Goal: Check status: Check status

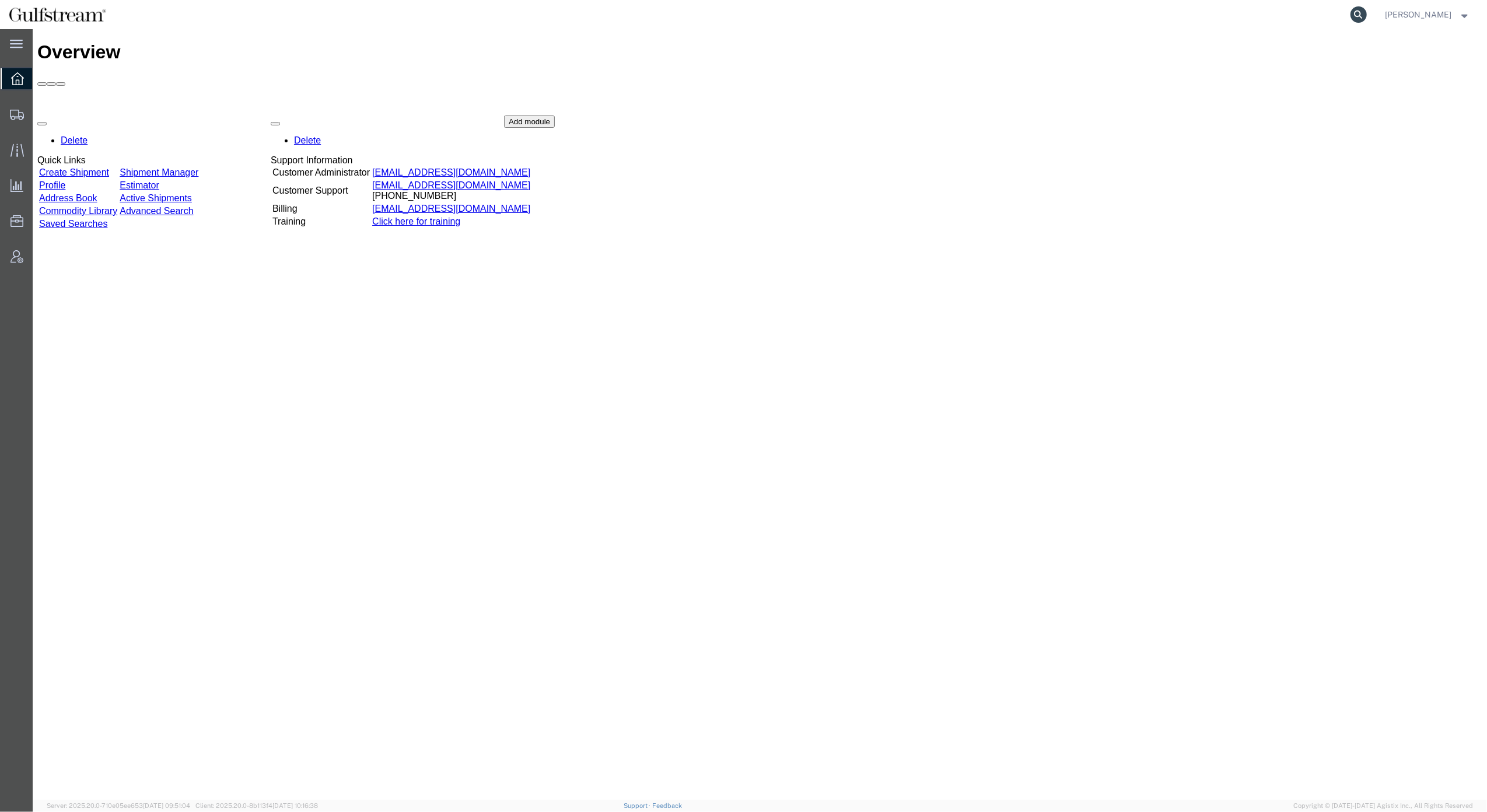
click at [1367, 17] on icon at bounding box center [1359, 15] width 17 height 17
click at [1254, 17] on input "search" at bounding box center [1173, 15] width 355 height 28
paste input "392661333453"
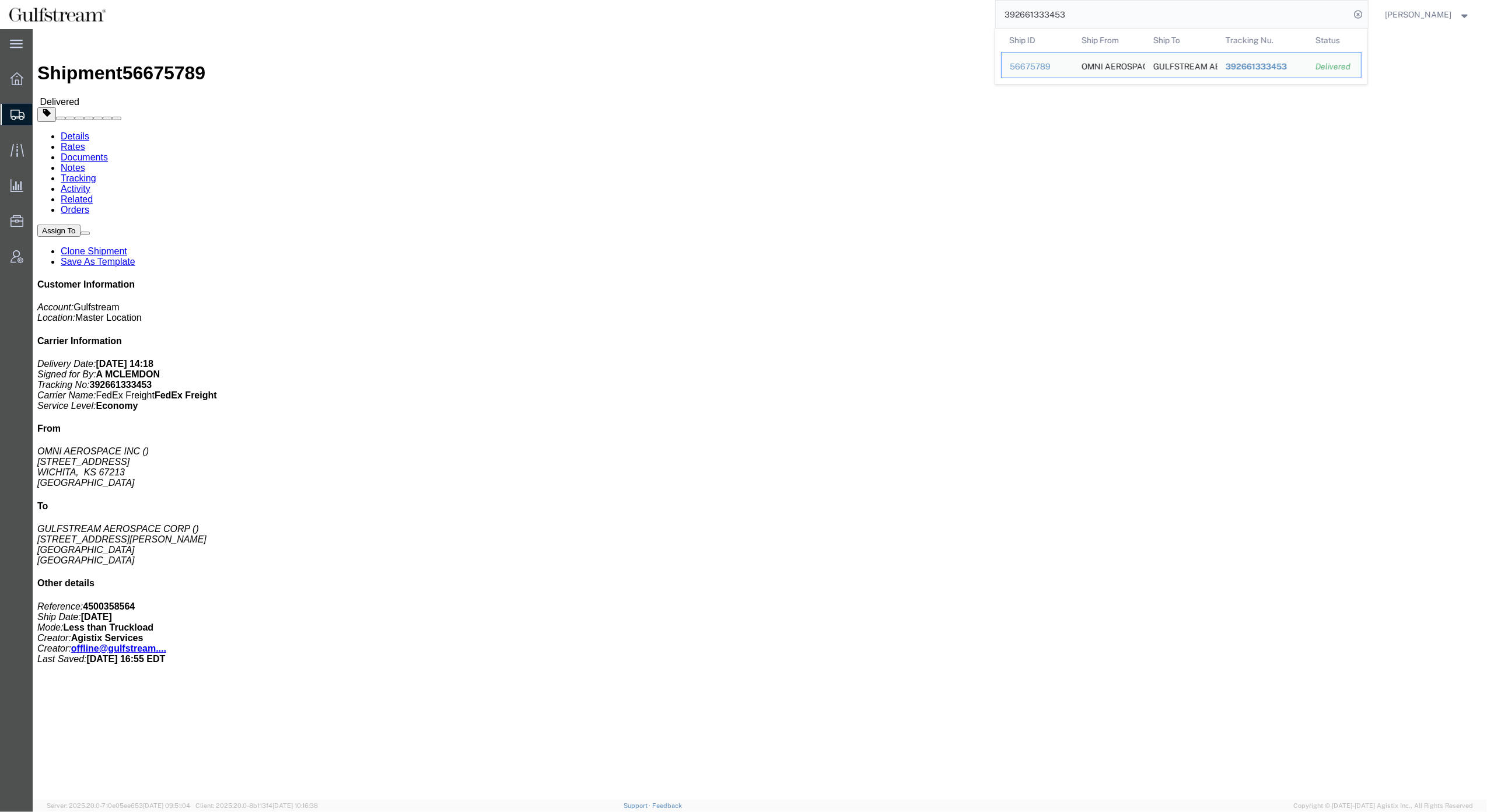
click h4 "Routing & Vehicle Information"
click div "Package Information Total shipment is made up of 3 packages containing 0 pieces…"
click div "Shipment Detail Ship From OMNI AEROSPACE INC [STREET_ADDRESS] Ship To GULFSTREA…"
click h4 "Routing & Vehicle Information"
click div "Leg 1 - Less than Truckload"
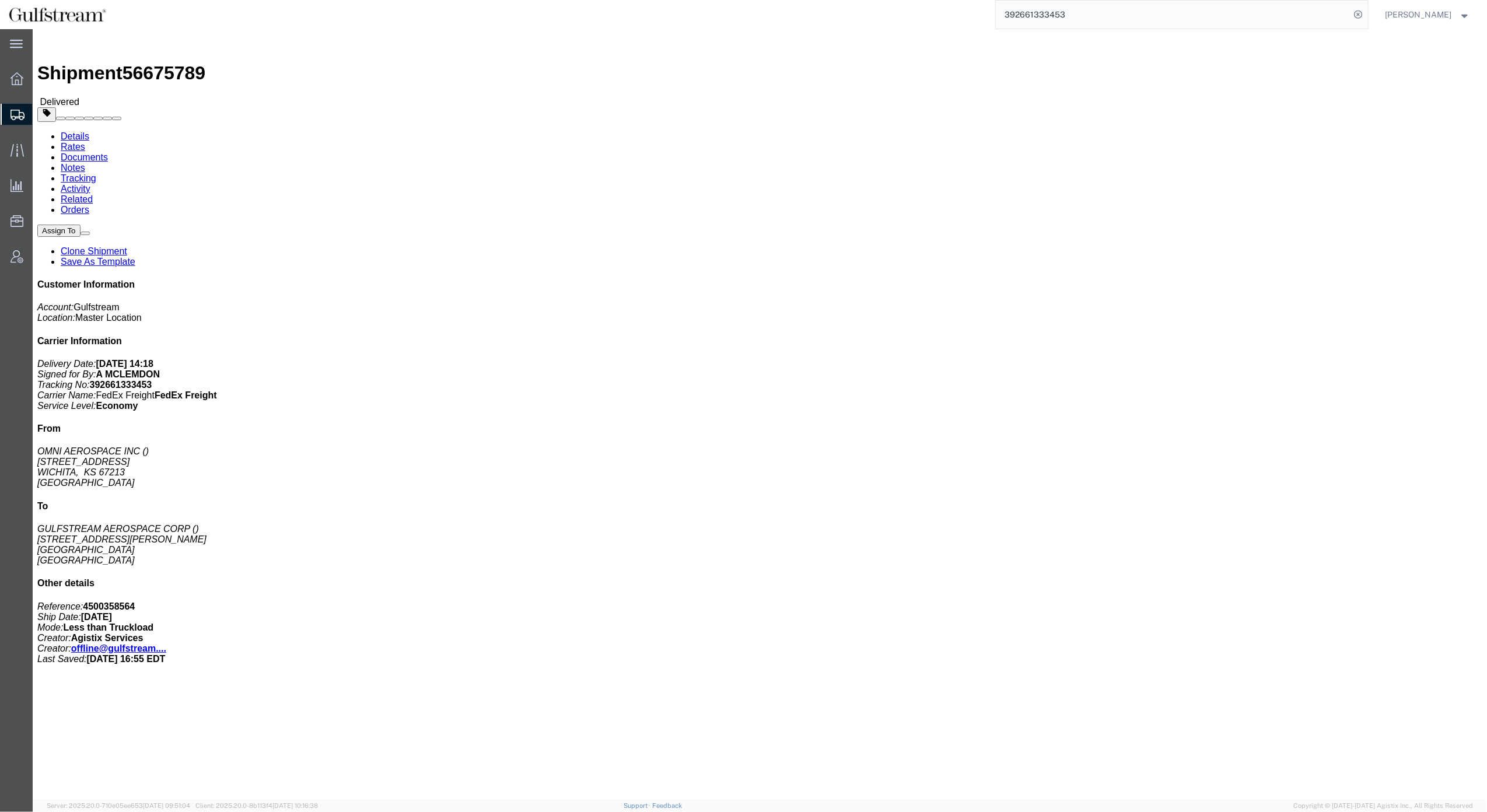
click div "Package Information Total shipment is made up of 3 packages containing 0 pieces…"
click div "3 Your Packaging Total weight: 22.00 LBS ( dim ) Dimensions: L x W x H IN Devic…"
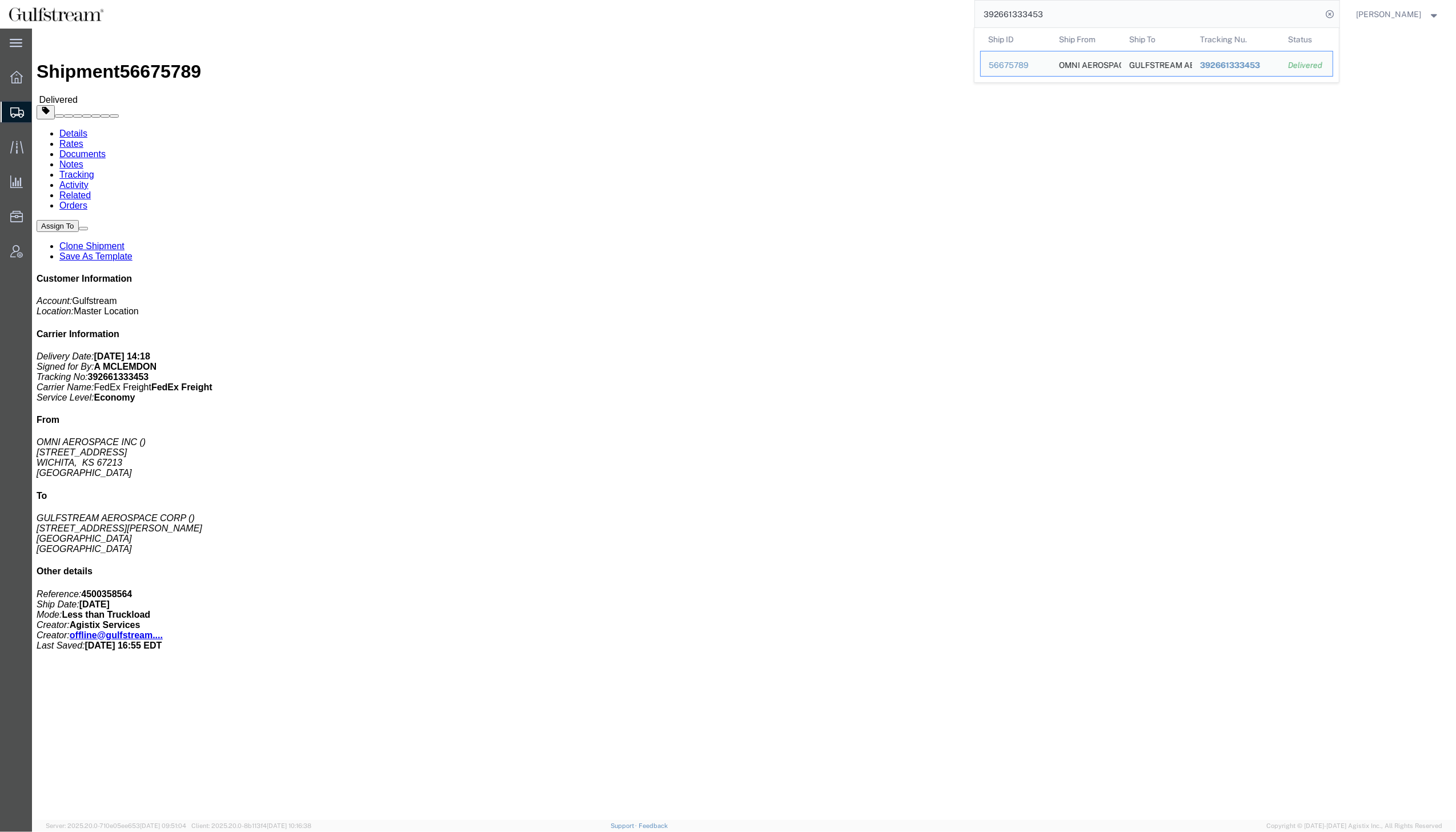
drag, startPoint x: 1105, startPoint y: 15, endPoint x: 899, endPoint y: 5, distance: 206.2
click at [899, 5] on div "392661333453 Ship ID Ship From Ship To Tracking Nu. Status Ship ID 56675789 Shi…" at bounding box center [726, 14] width 1227 height 29
paste input "9605939221"
type input "9605939221"
drag, startPoint x: 1346, startPoint y: 14, endPoint x: 1333, endPoint y: 26, distance: 17.7
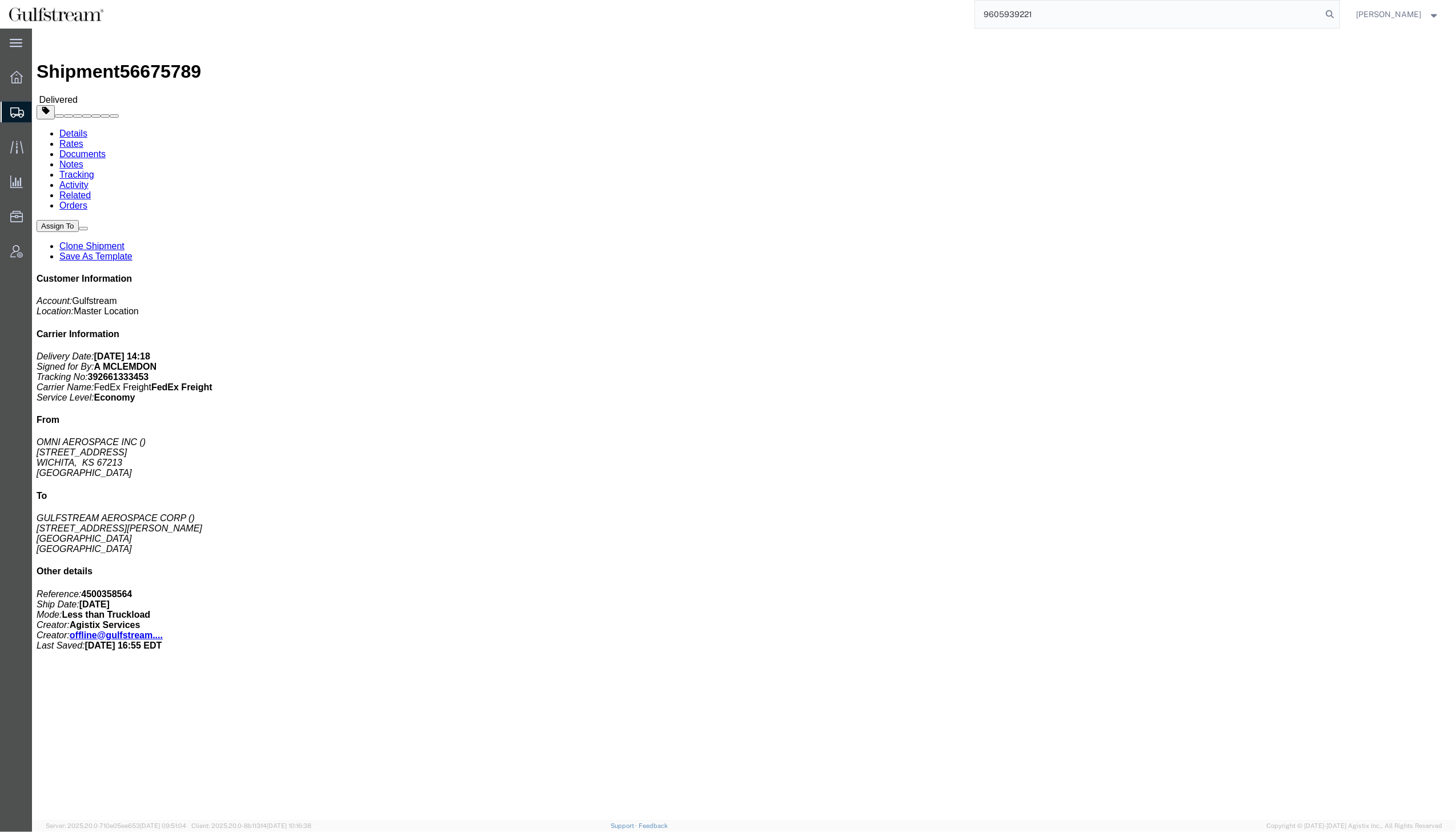
click at [1339, 14] on icon at bounding box center [1330, 14] width 16 height 16
